Goal: Check status

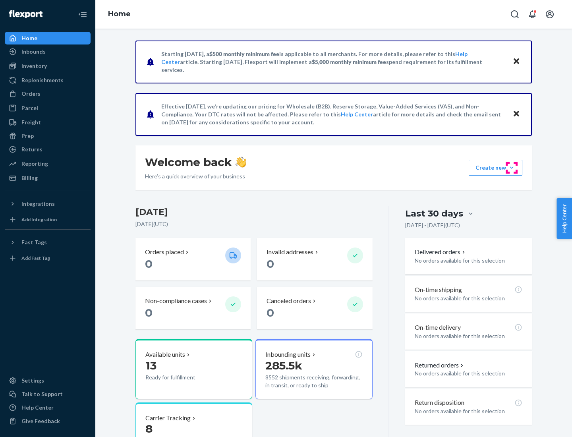
click at [511, 168] on button "Create new Create new inbound Create new order Create new product" at bounding box center [496, 168] width 54 height 16
click at [33, 52] on div "Inbounds" at bounding box center [33, 52] width 24 height 8
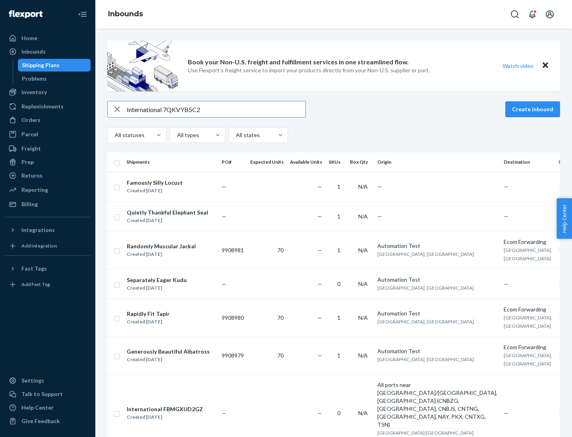
type input "International 7QKVYB5C29"
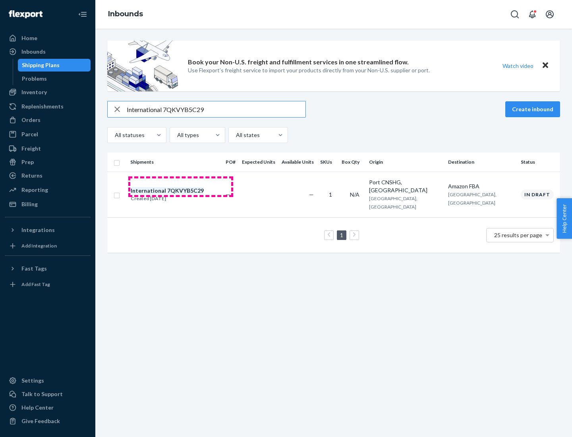
click at [181, 195] on div "Created [DATE]" at bounding box center [167, 199] width 73 height 8
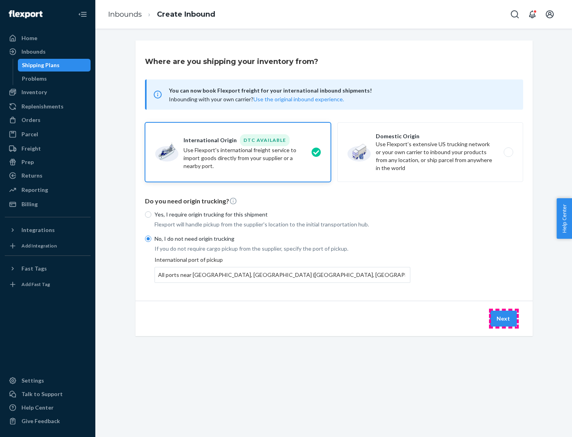
click at [504, 318] on button "Next" at bounding box center [503, 319] width 27 height 16
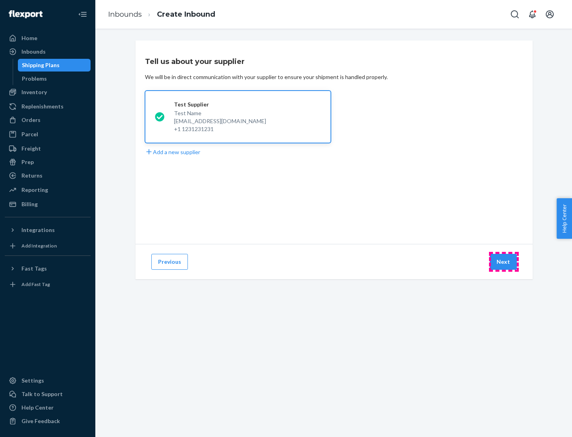
click at [504, 262] on button "Next" at bounding box center [503, 262] width 27 height 16
